Goal: Transaction & Acquisition: Download file/media

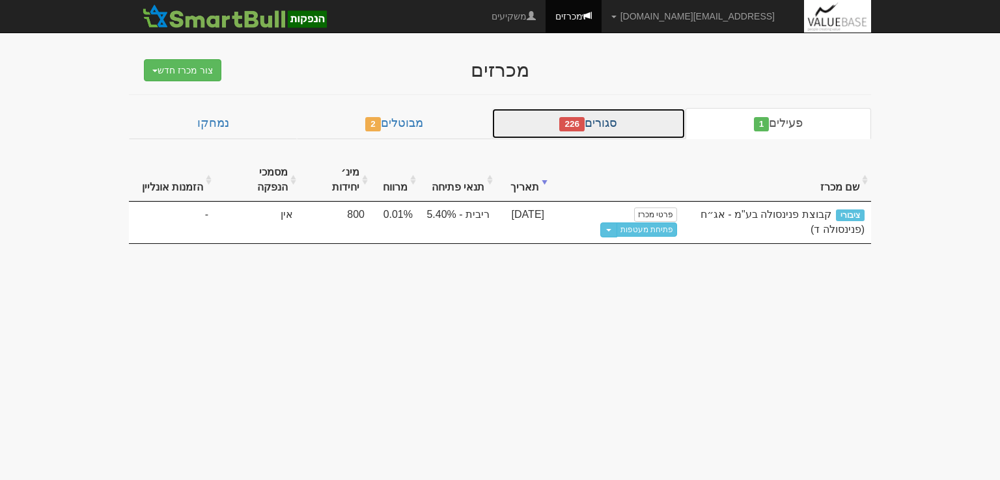
drag, startPoint x: 0, startPoint y: 0, endPoint x: 633, endPoint y: 128, distance: 645.3
click at [633, 128] on link "סגורים 226" at bounding box center [588, 123] width 194 height 31
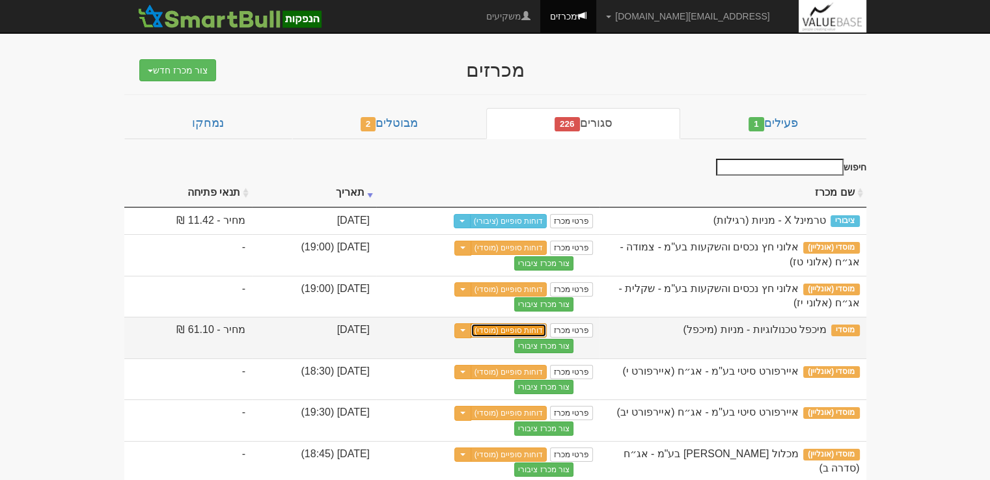
click at [547, 326] on link "דוחות סופיים (מוסדי)" at bounding box center [509, 330] width 77 height 14
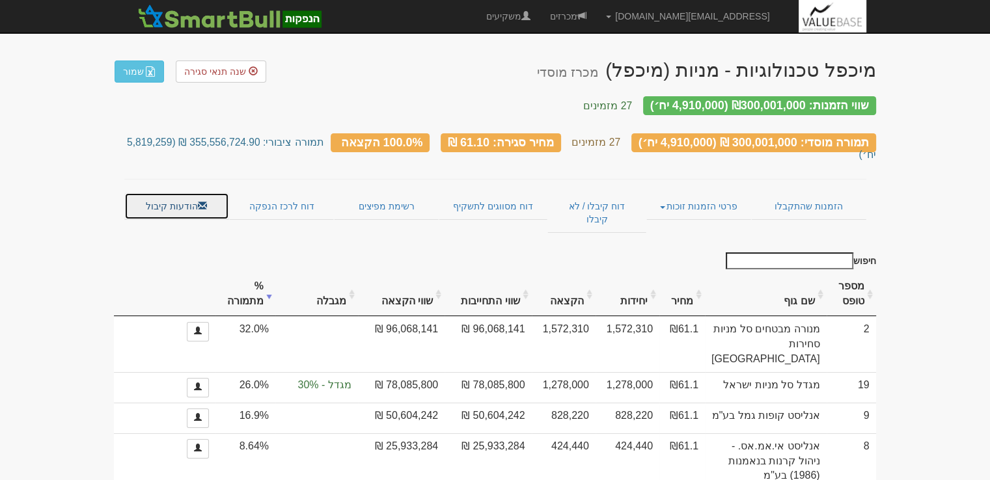
click at [159, 193] on link "הודעות קיבול" at bounding box center [176, 206] width 105 height 27
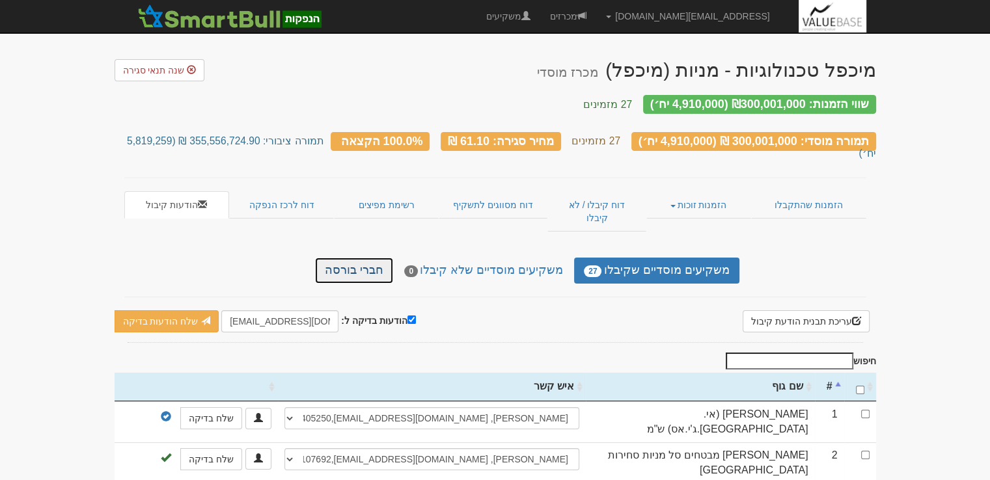
click at [380, 258] on link "חברי בורסה" at bounding box center [354, 271] width 78 height 26
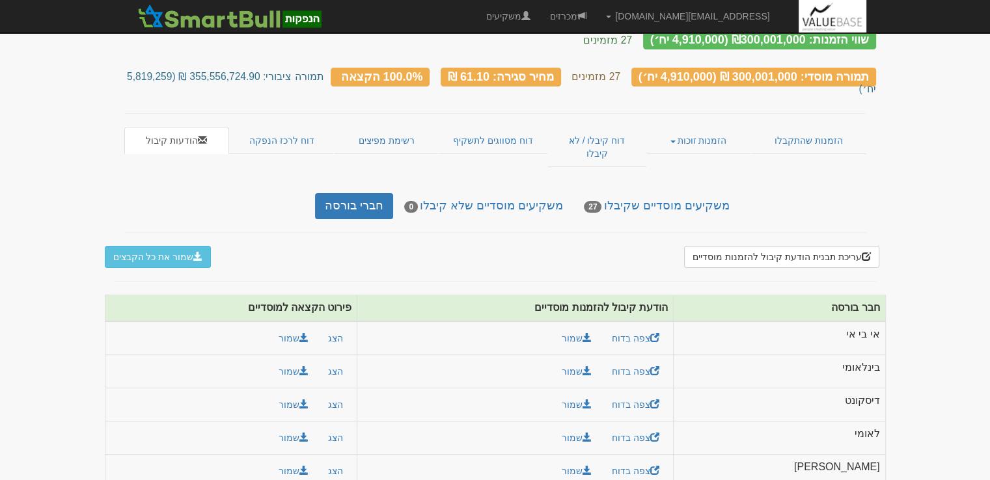
scroll to position [113, 0]
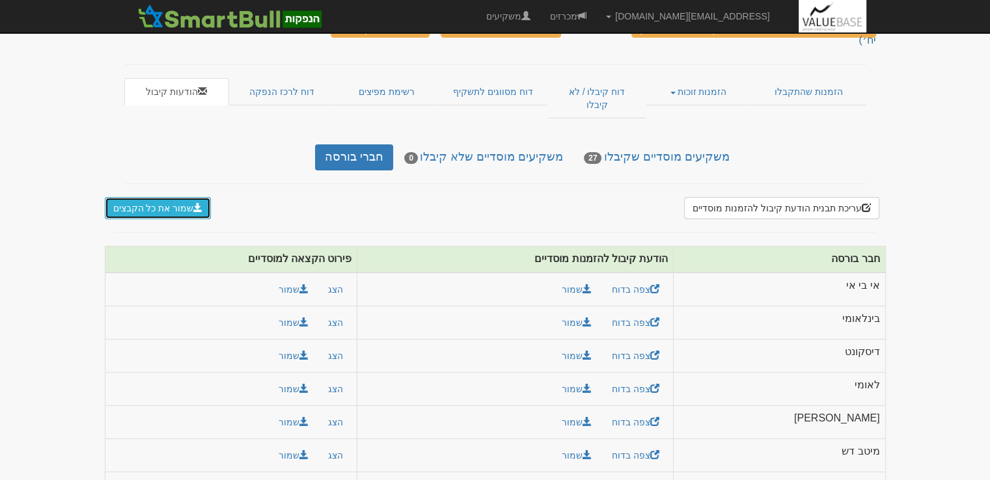
click at [158, 197] on button "שמור את כל הקבצים" at bounding box center [158, 208] width 107 height 22
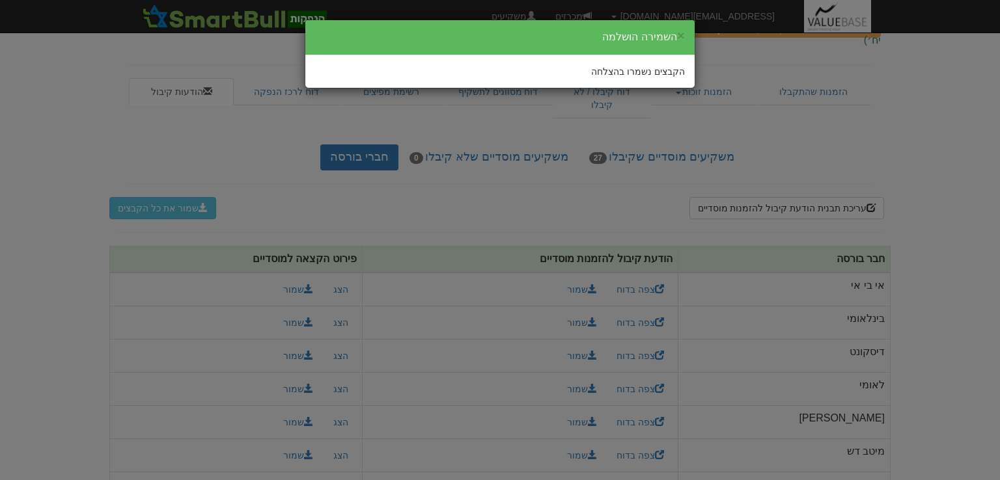
click at [534, 171] on div "× השמירה הושלמה הקבצים נשמרו בהצלחה" at bounding box center [500, 240] width 1000 height 480
